Goal: Find specific page/section: Find specific page/section

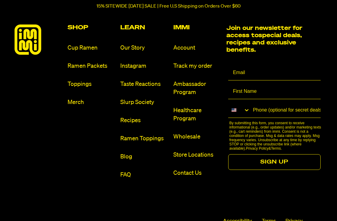
scroll to position [3567, 0]
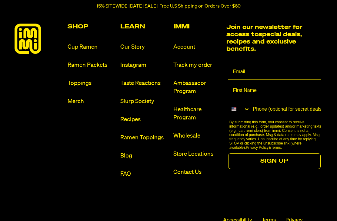
click at [187, 159] on link "Store Locations" at bounding box center [197, 155] width 48 height 8
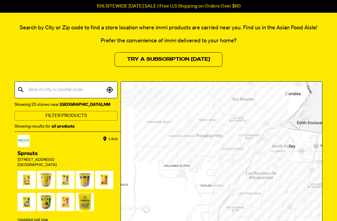
scroll to position [45, 0]
click at [41, 88] on input "text" at bounding box center [66, 90] width 78 height 12
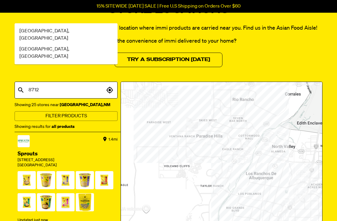
type input "87120"
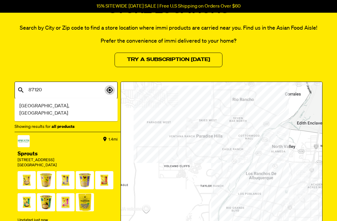
click at [108, 90] on icon "button" at bounding box center [109, 90] width 7 height 7
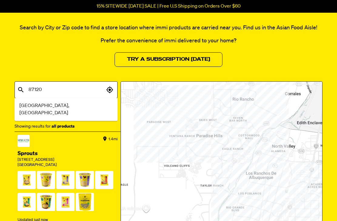
click at [110, 90] on icon "button" at bounding box center [109, 90] width 7 height 7
click at [19, 85] on div "​ 87120 ​" at bounding box center [66, 90] width 103 height 17
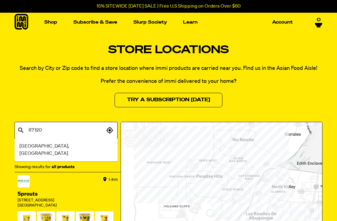
scroll to position [0, 0]
